Goal: Task Accomplishment & Management: Use online tool/utility

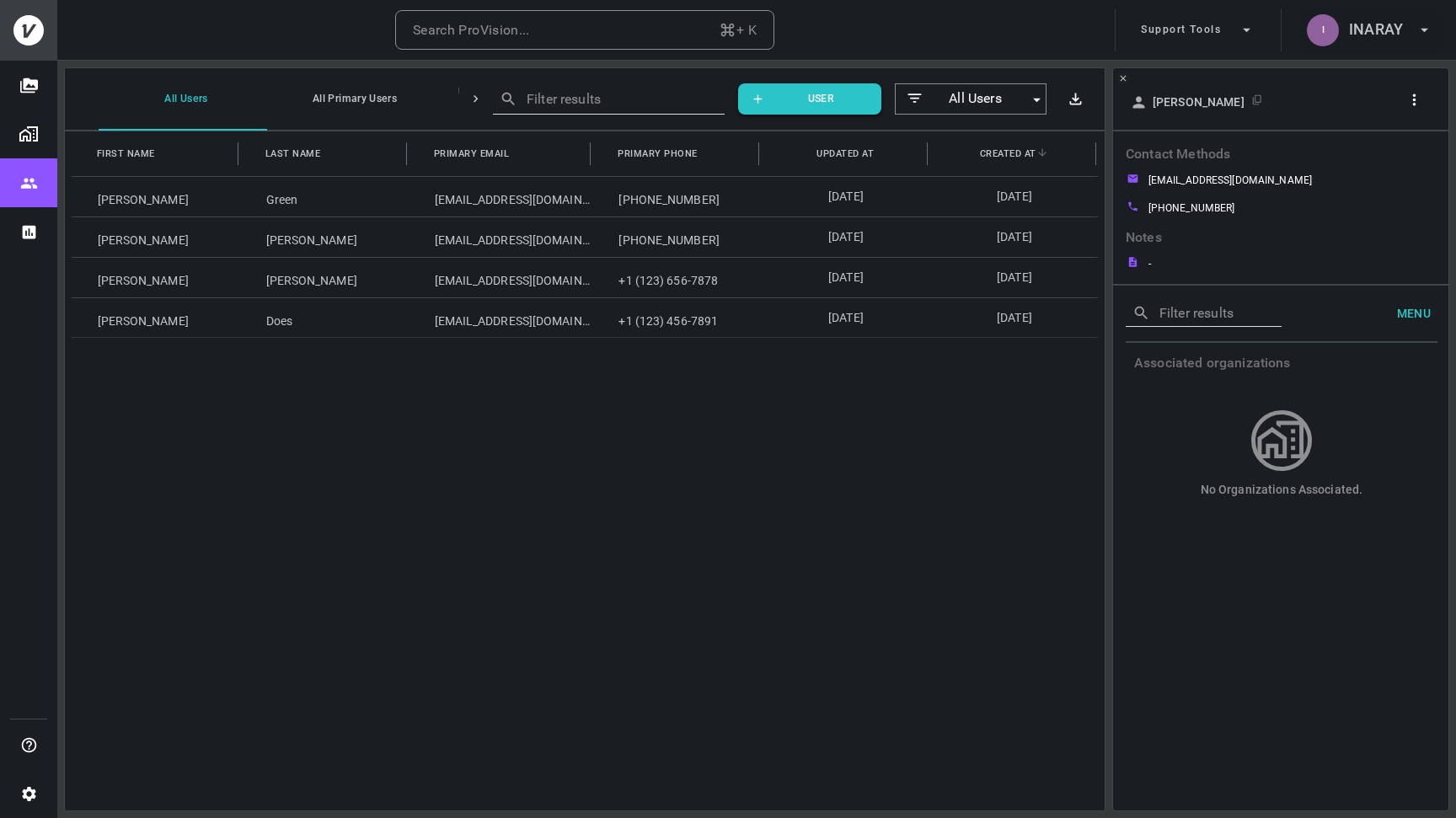
click at [1352, 29] on h6 "INARAY" at bounding box center [1375, 30] width 54 height 25
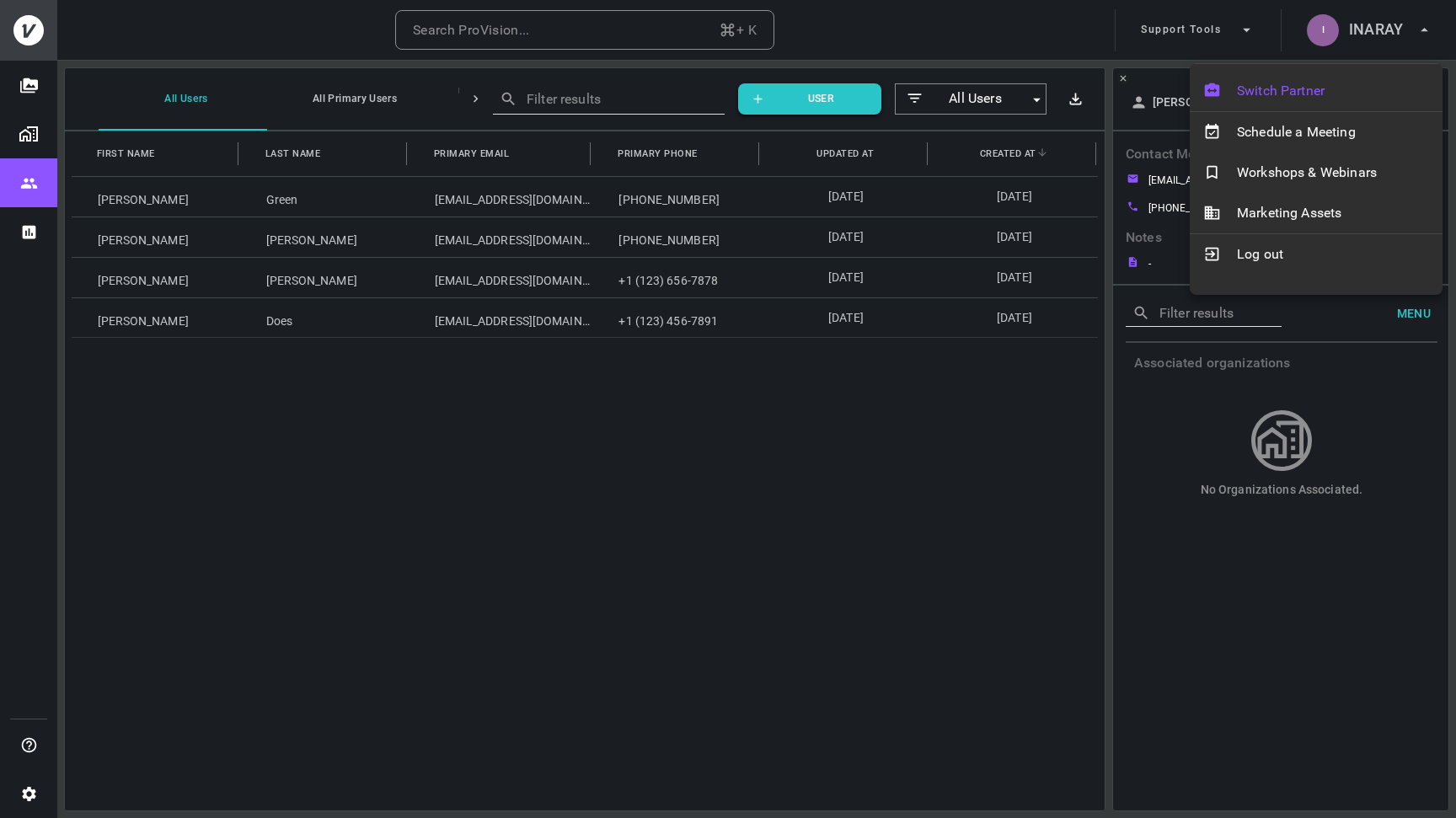
click at [1330, 83] on span "Switch Partner" at bounding box center [1333, 91] width 192 height 20
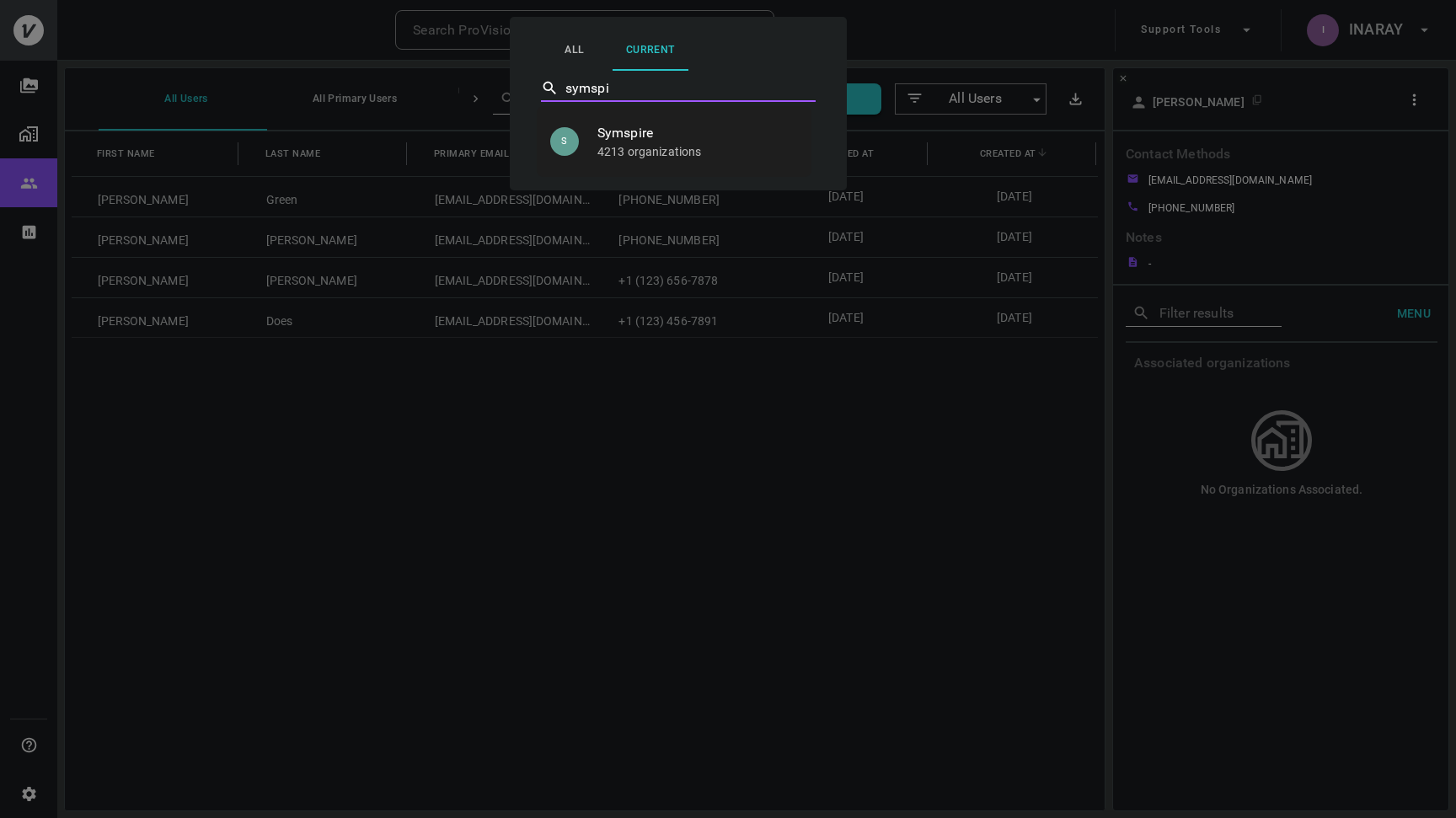
type input "Symspire"
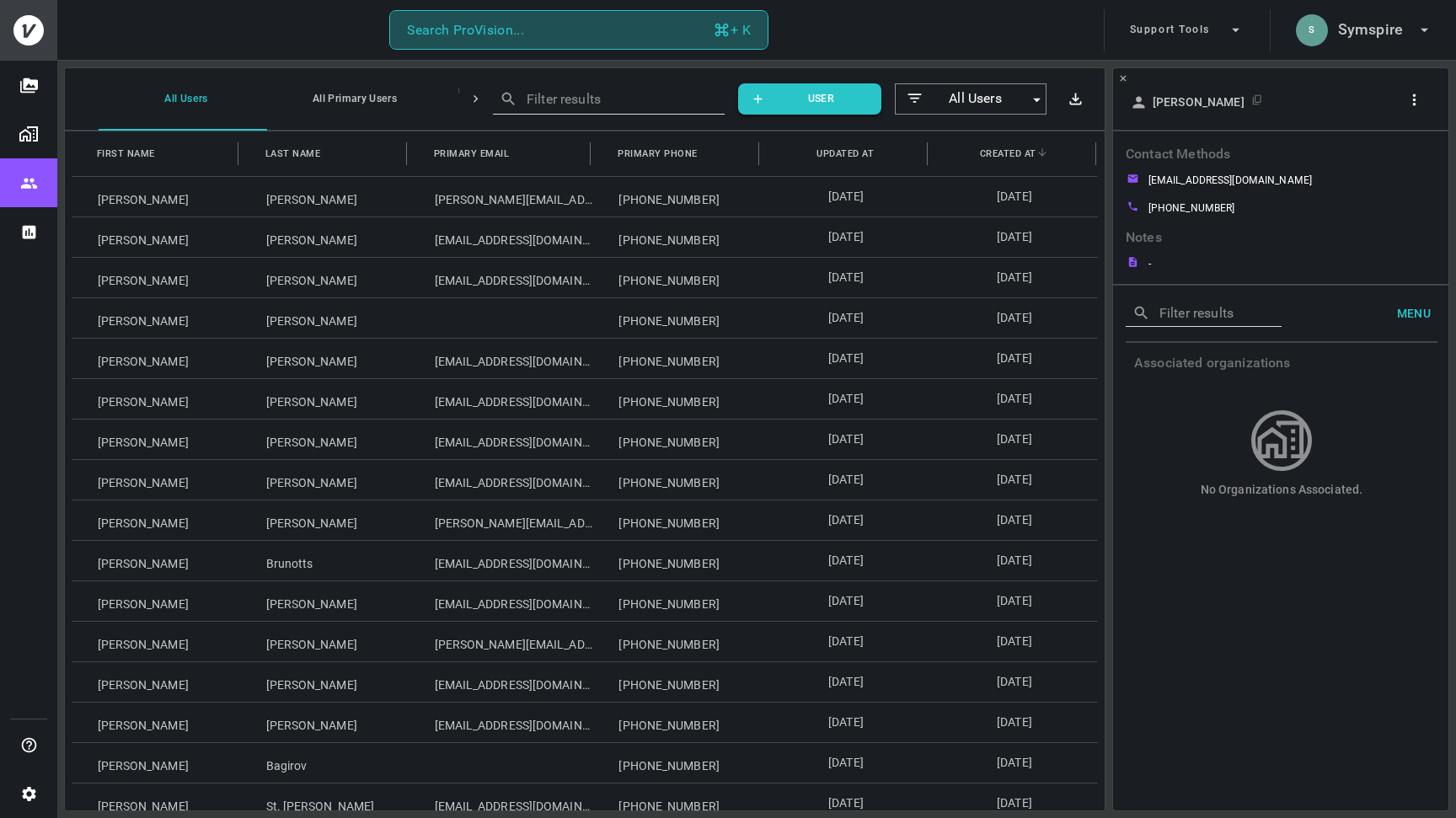
click at [590, 31] on button "Search ProVision... + K" at bounding box center [579, 30] width 379 height 40
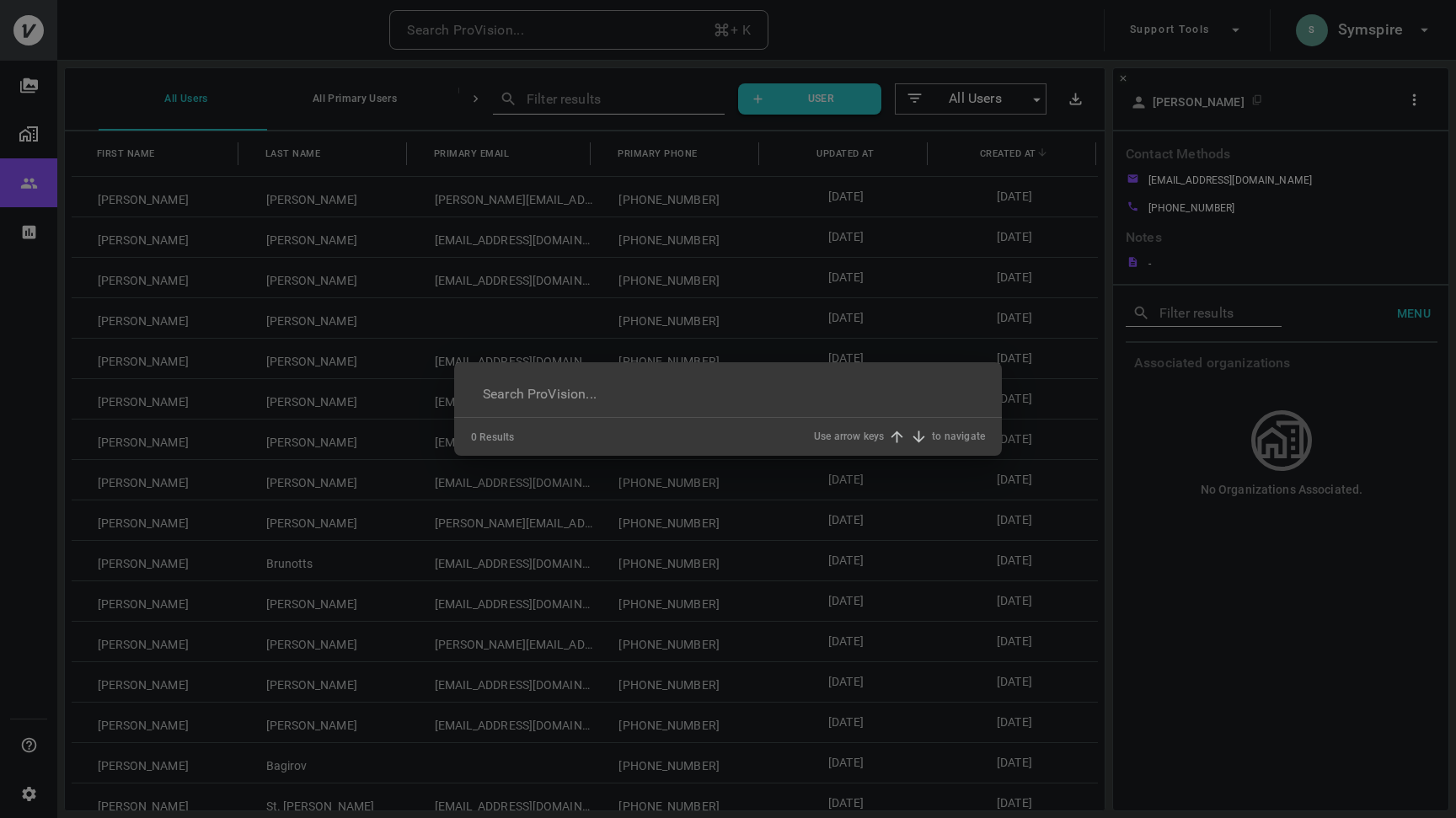
click at [638, 396] on input "text" at bounding box center [727, 394] width 514 height 47
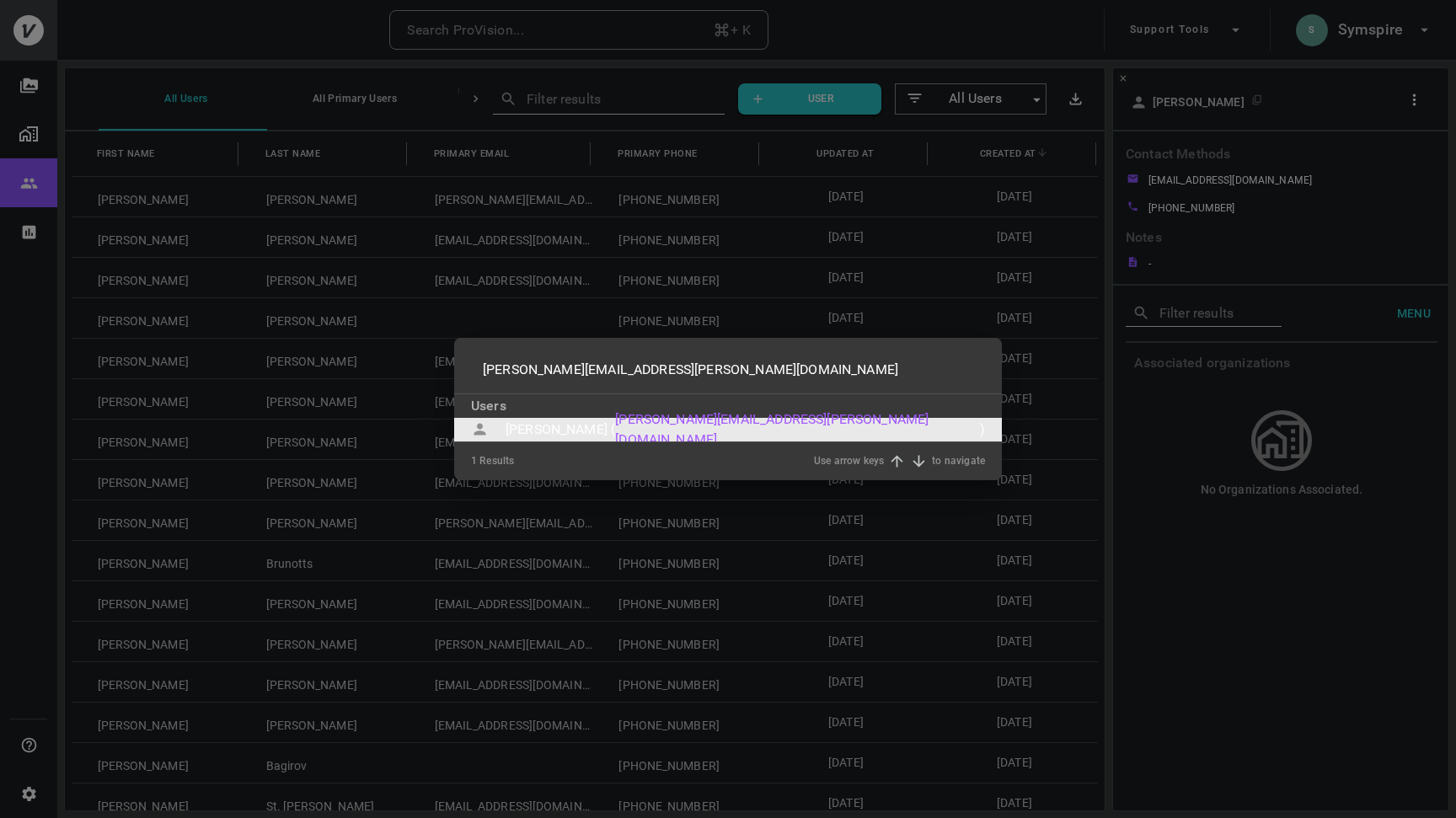
type input "[PERSON_NAME][EMAIL_ADDRESS][PERSON_NAME][DOMAIN_NAME]"
click at [527, 429] on div "[PERSON_NAME] (" at bounding box center [559, 429] width 109 height 20
type input "[PERSON_NAME][EMAIL_ADDRESS][PERSON_NAME][DOMAIN_NAME]"
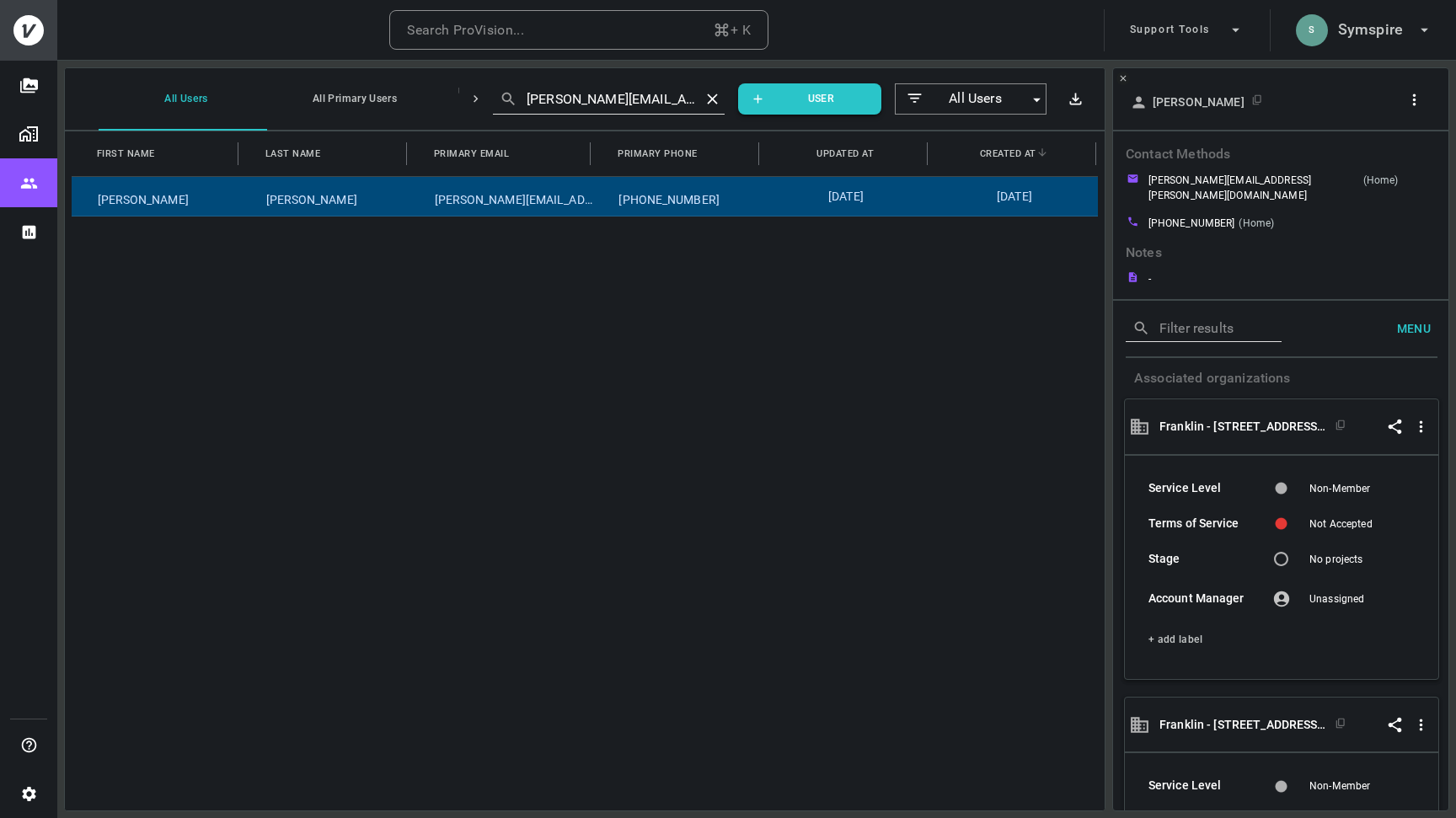
click at [1416, 99] on icon "button" at bounding box center [1414, 100] width 18 height 18
click at [1367, 167] on p "Copy Client ID" at bounding box center [1385, 161] width 84 height 20
click at [1376, 33] on div at bounding box center [728, 409] width 1456 height 818
click at [1378, 25] on h6 "Symspire" at bounding box center [1370, 30] width 65 height 25
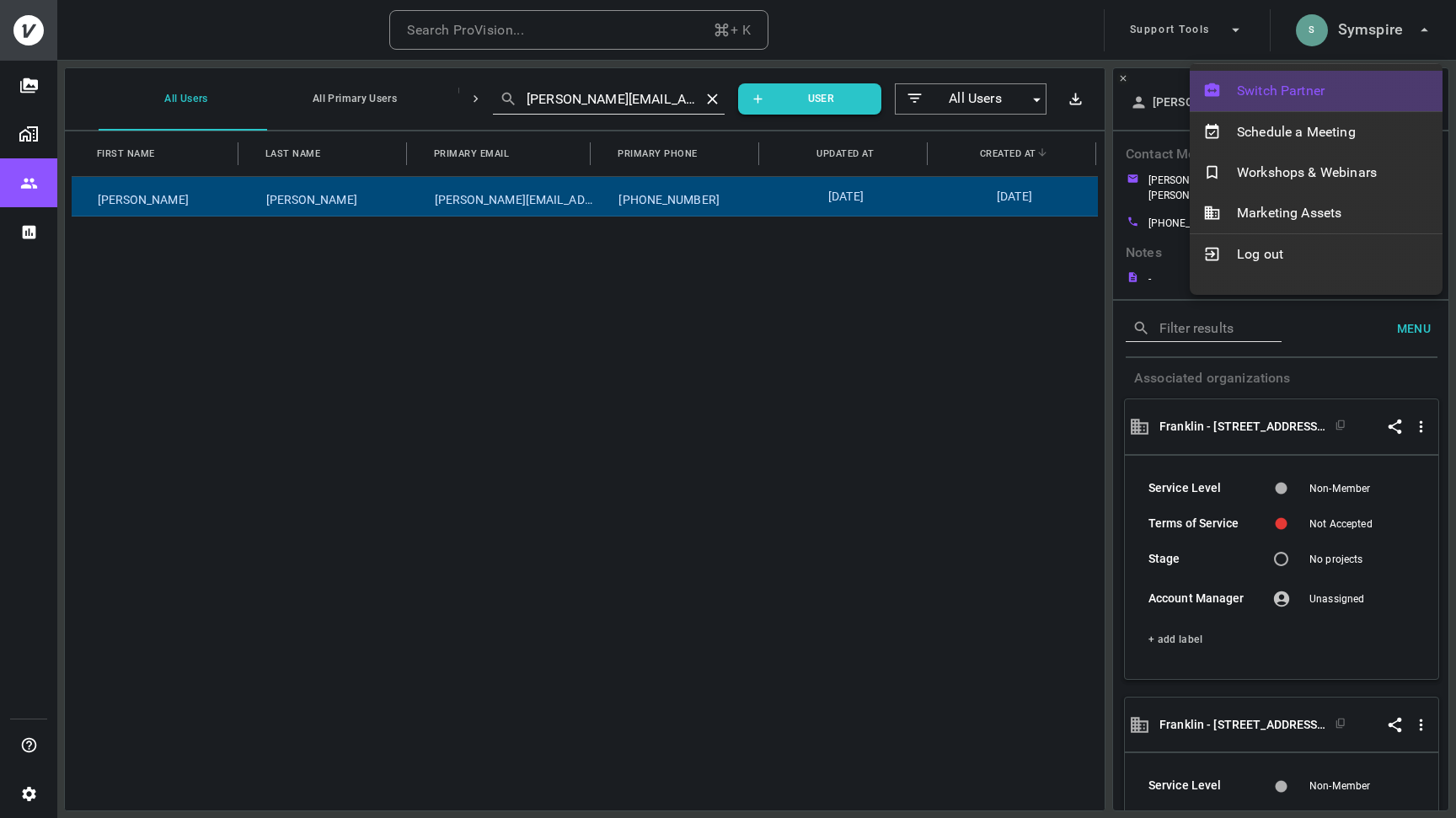
click at [1310, 81] on span "Switch Partner" at bounding box center [1333, 91] width 192 height 20
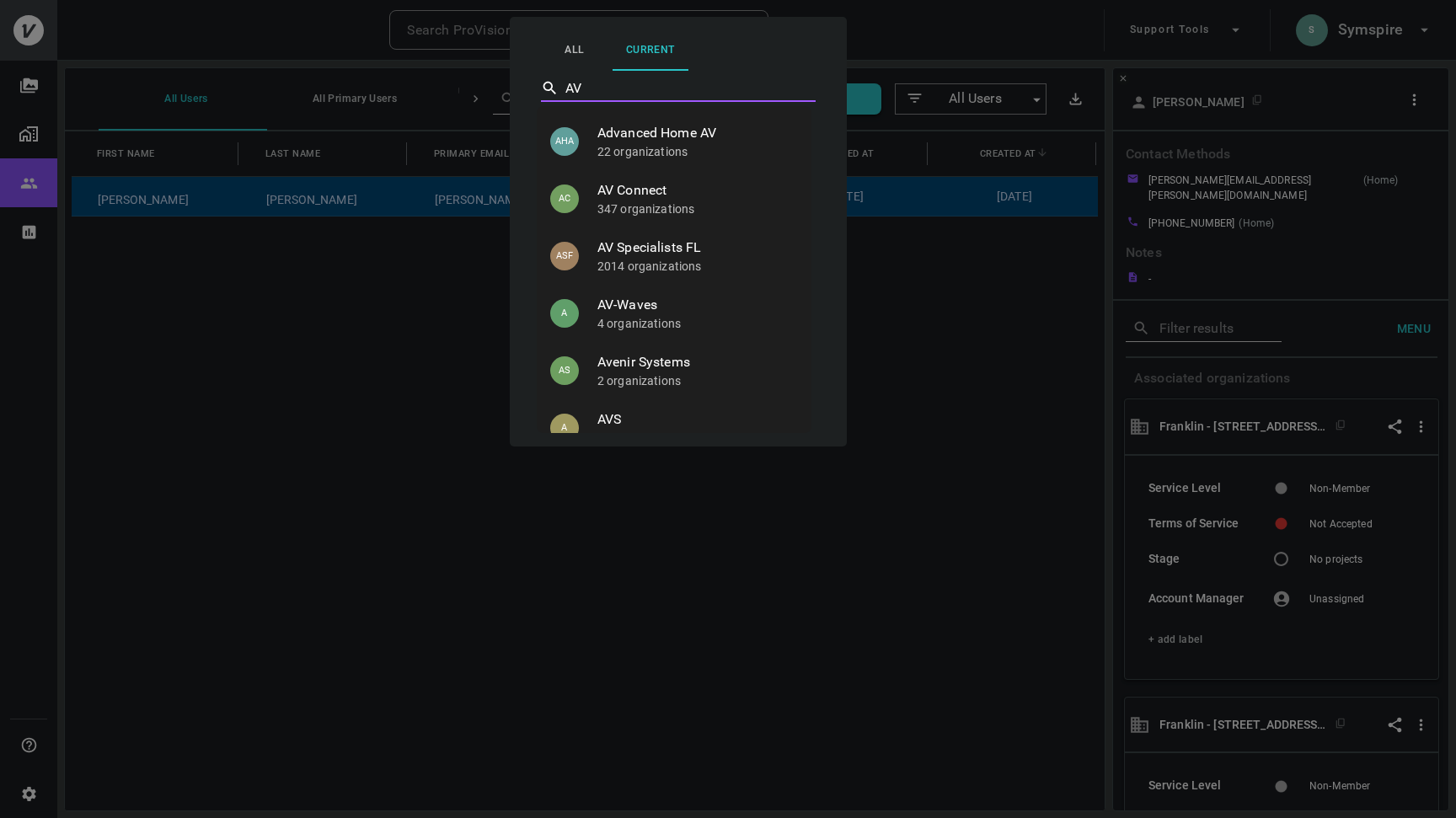
type input "AVD"
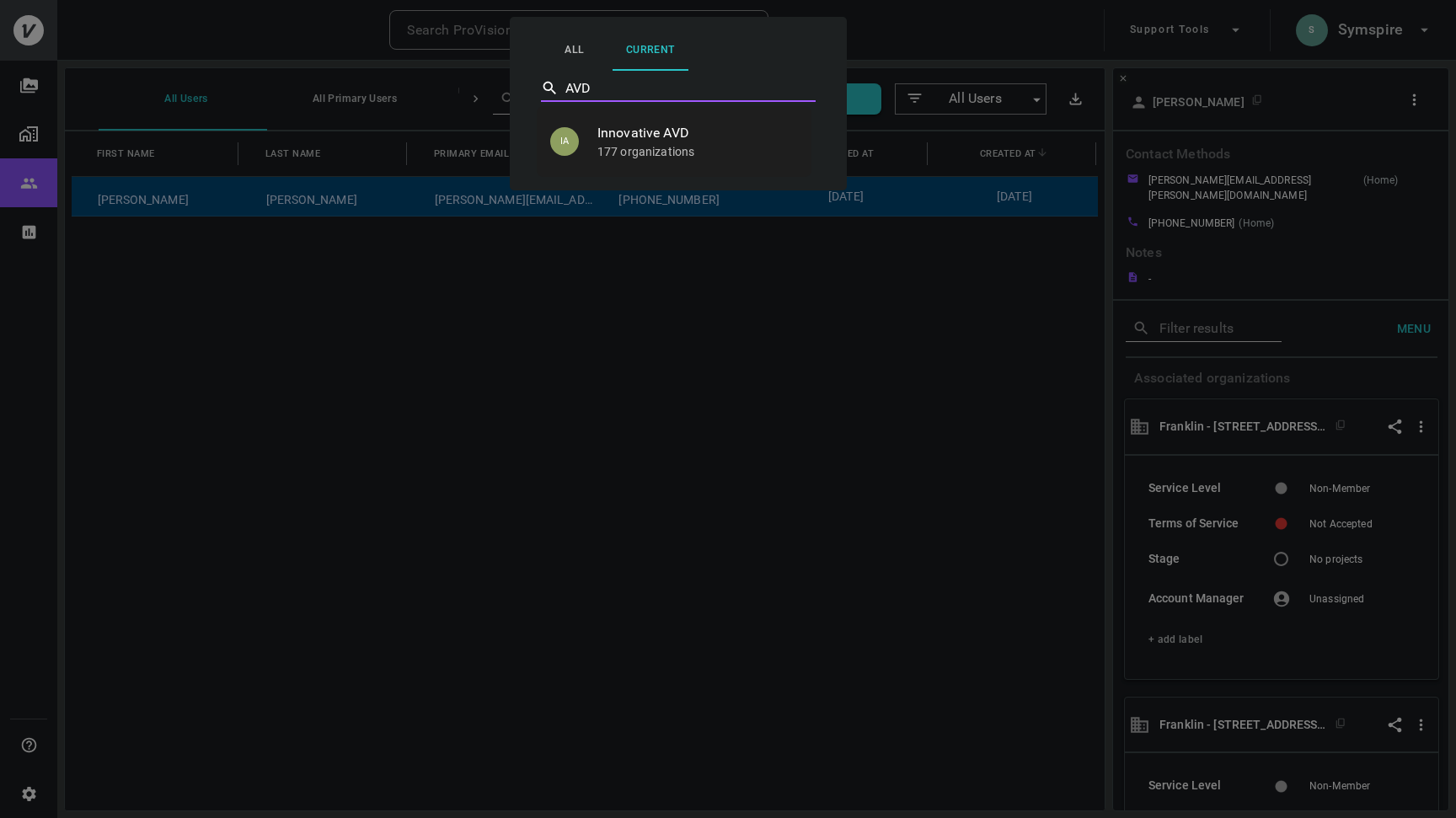
click at [655, 152] on p "177 organizations" at bounding box center [696, 151] width 200 height 17
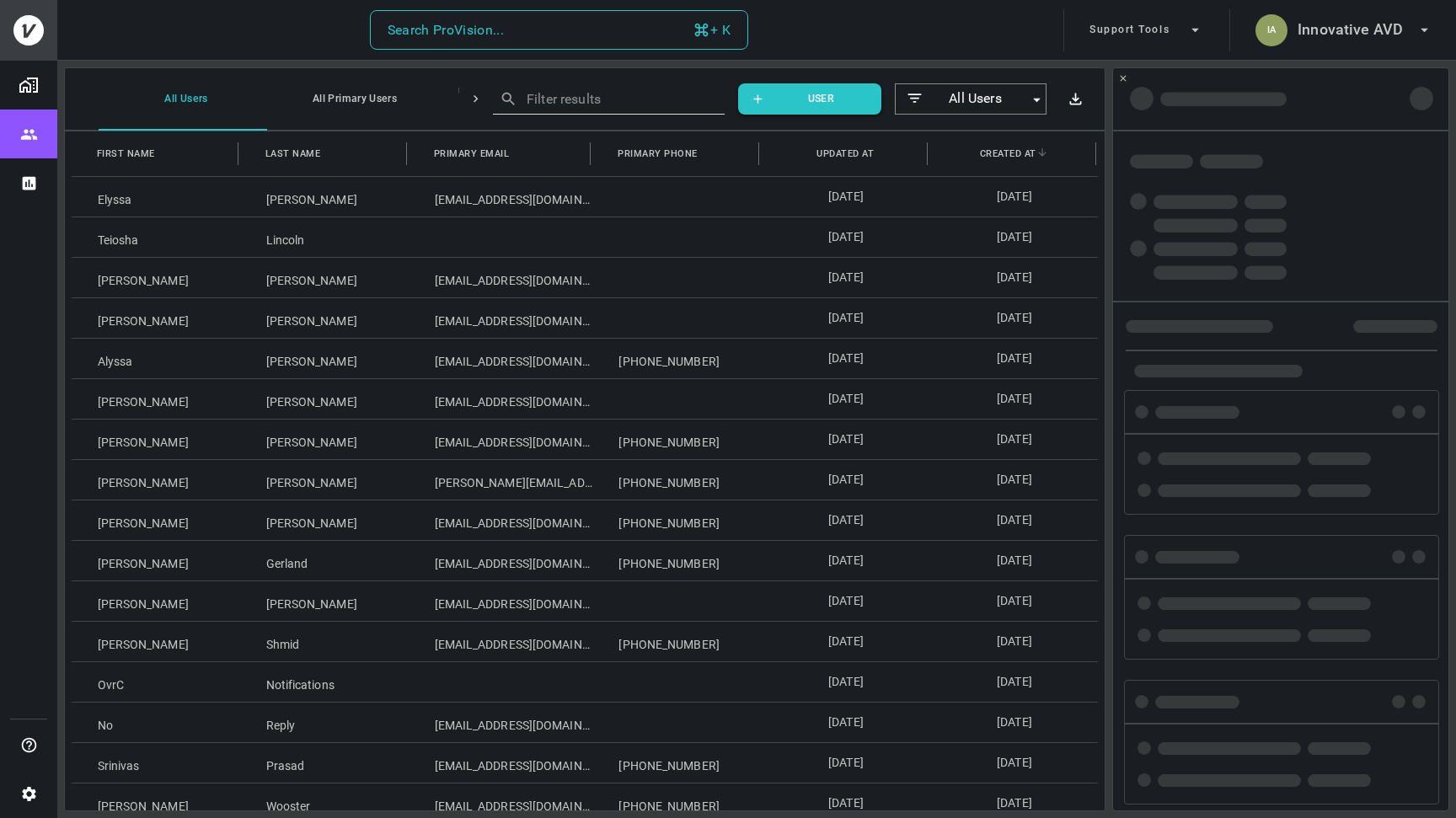
click at [510, 33] on button "Search ProVision... + K" at bounding box center [559, 30] width 379 height 40
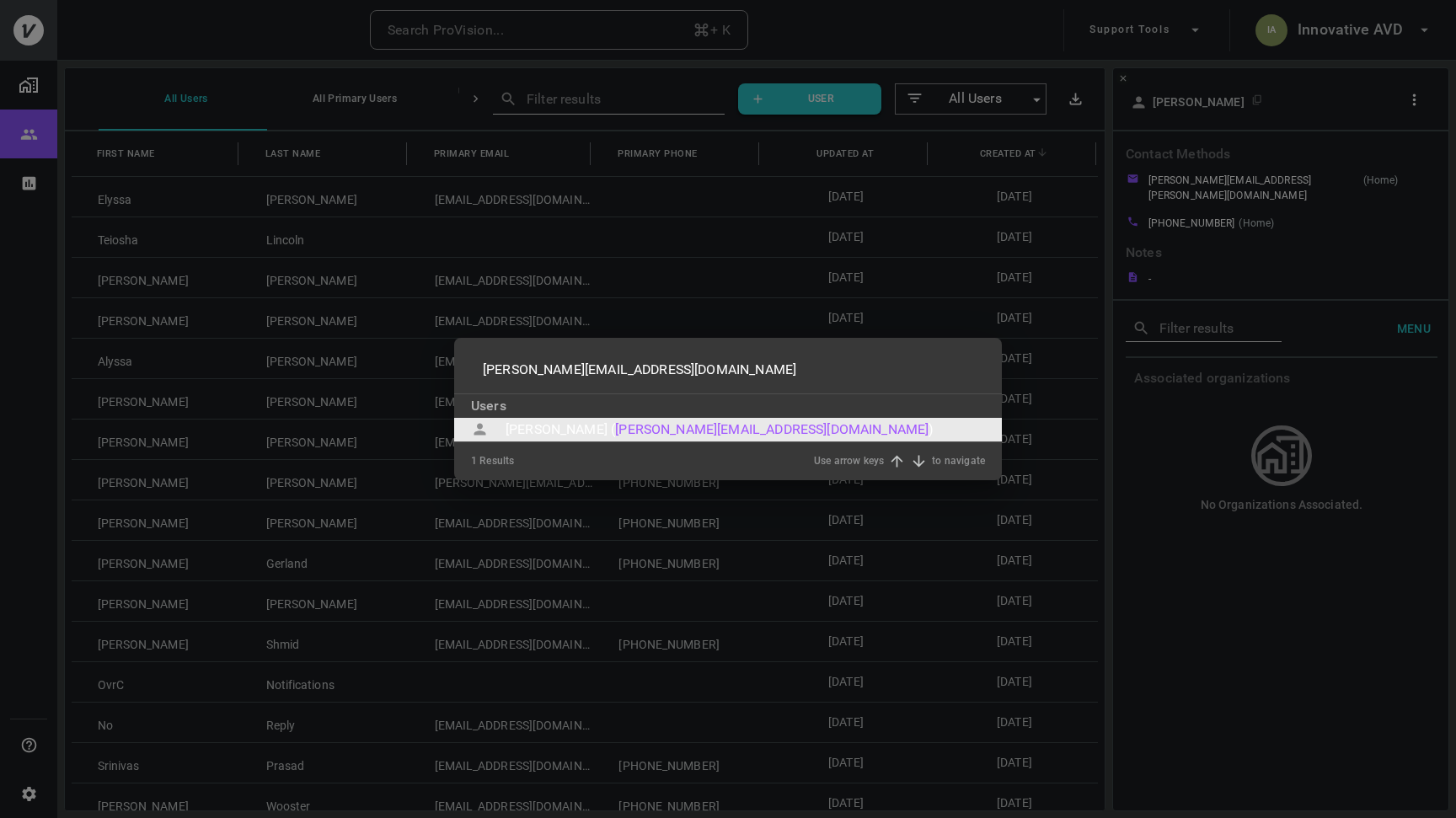
type input "jane@kjmagnetics.com"
click at [545, 424] on div "Jane Stayer (" at bounding box center [559, 429] width 109 height 20
type input "jane@kjmagnetics.com"
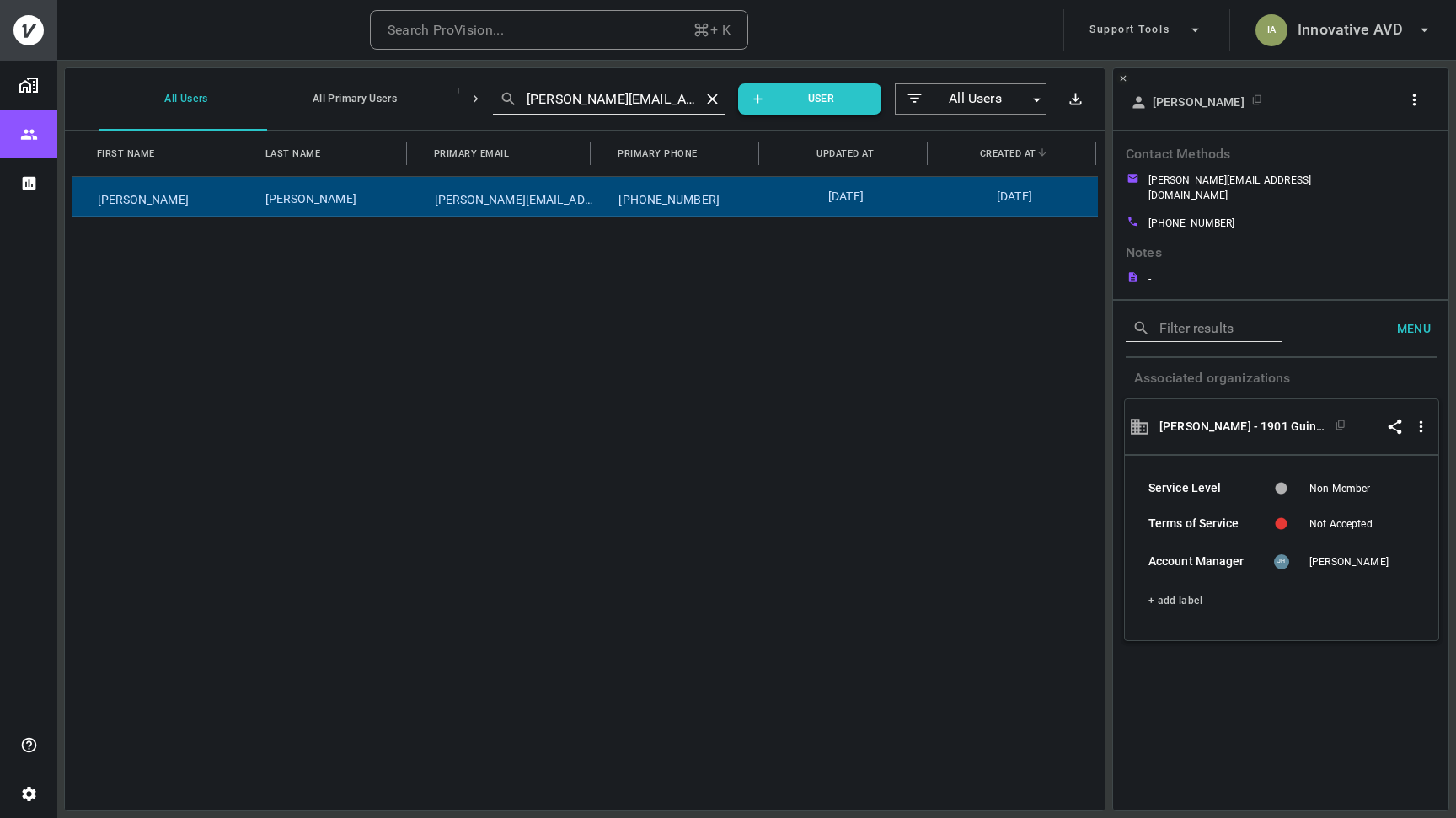
click at [397, 204] on div "Stayer" at bounding box center [324, 195] width 169 height 38
click at [1417, 102] on icon "button" at bounding box center [1414, 100] width 18 height 18
click at [1390, 157] on p "Copy Client ID" at bounding box center [1385, 161] width 84 height 20
